Goal: Book appointment/travel/reservation

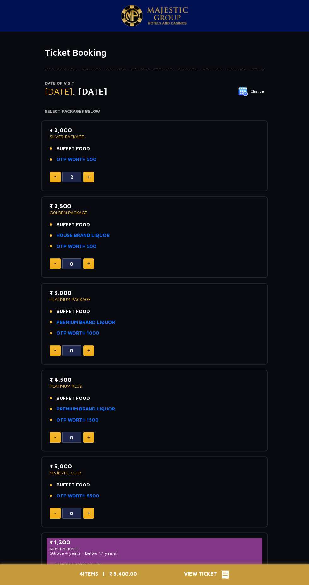
click at [246, 95] on img at bounding box center [242, 91] width 9 height 9
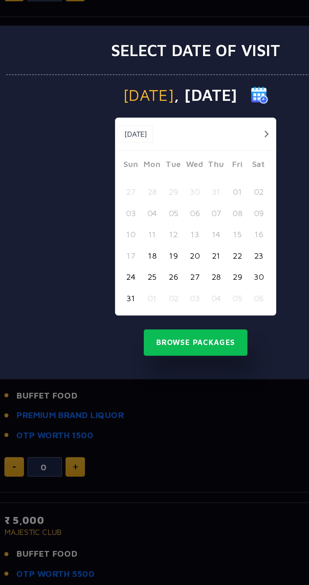
click at [172, 336] on button "29" at bounding box center [177, 333] width 12 height 12
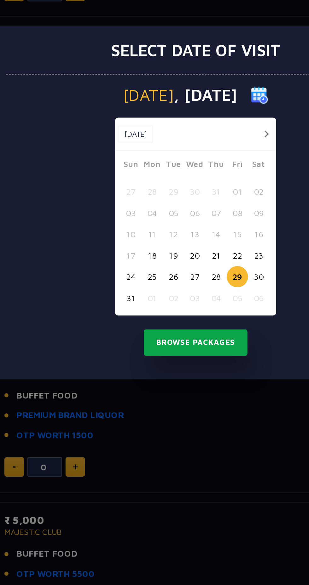
click at [168, 373] on button "Browse Packages" at bounding box center [154, 369] width 57 height 14
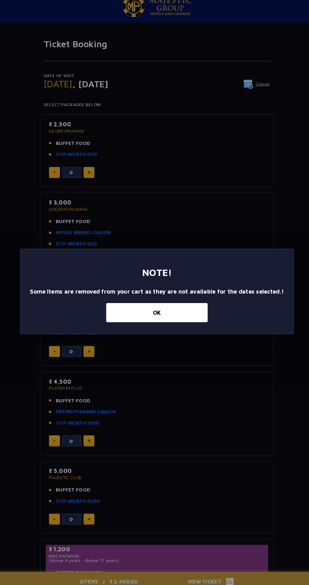
click at [182, 319] on button "OK" at bounding box center [154, 313] width 98 height 19
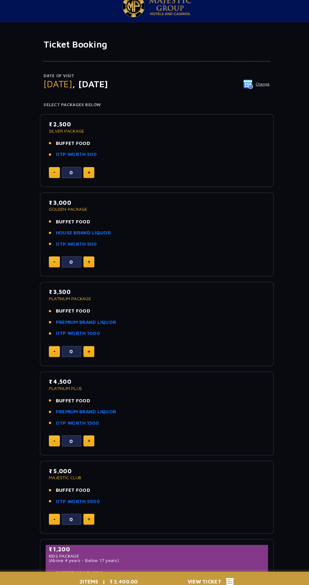
click at [246, 95] on img at bounding box center [242, 91] width 9 height 9
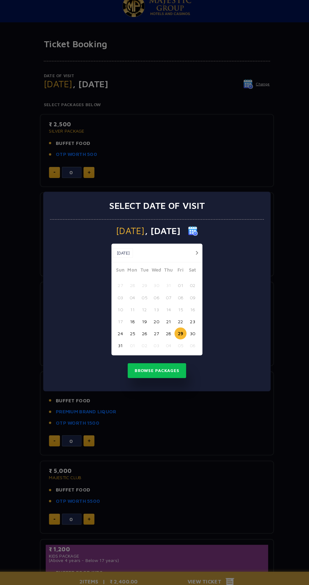
click at [195, 255] on button "button" at bounding box center [193, 255] width 8 height 8
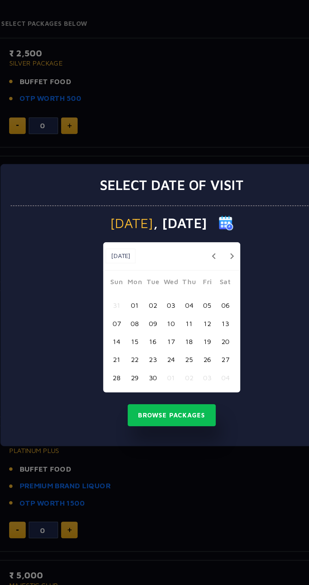
click at [148, 293] on button "02" at bounding box center [142, 293] width 12 height 12
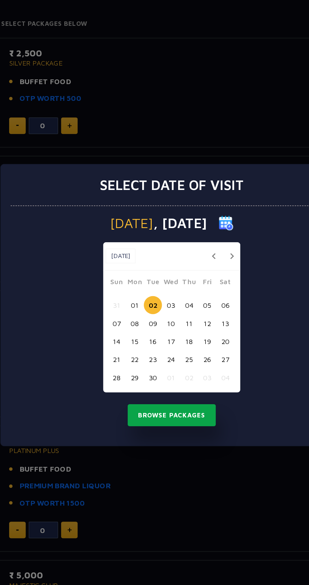
click at [162, 368] on button "Browse Packages" at bounding box center [154, 363] width 57 height 14
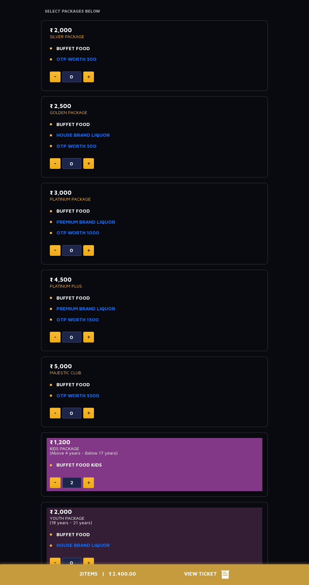
scroll to position [99, 0]
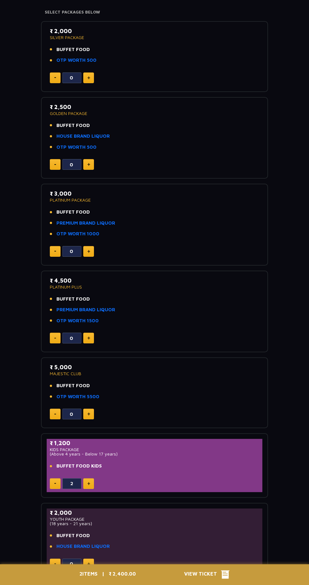
click at [205, 576] on span "View Ticket" at bounding box center [202, 574] width 37 height 9
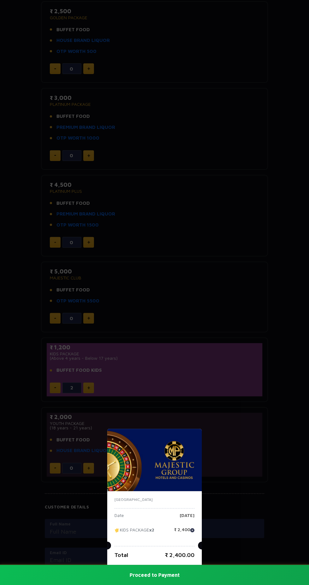
scroll to position [195, 0]
